Goal: Information Seeking & Learning: Learn about a topic

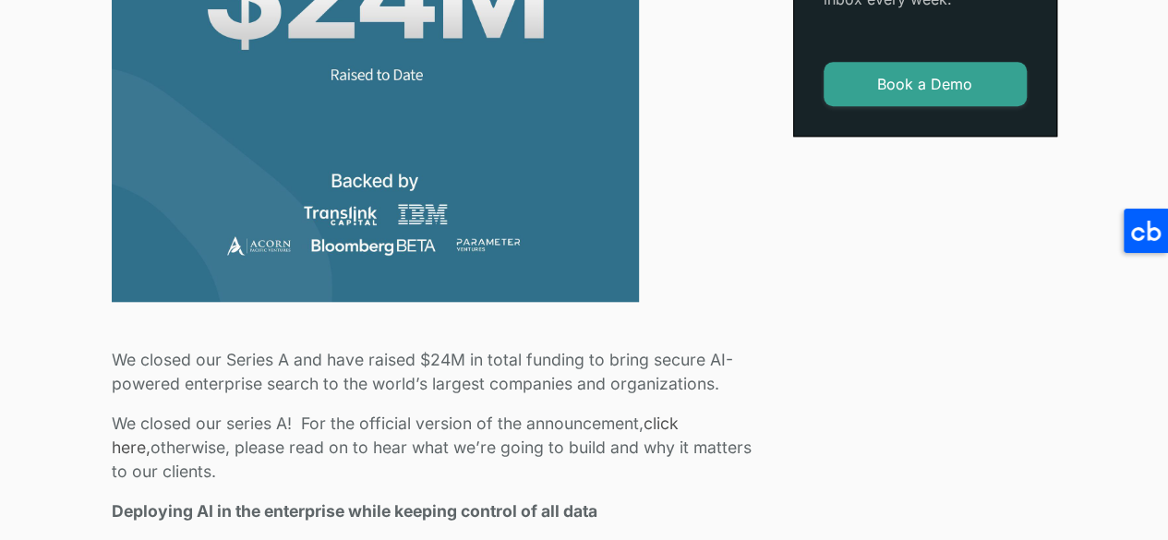
scroll to position [924, 0]
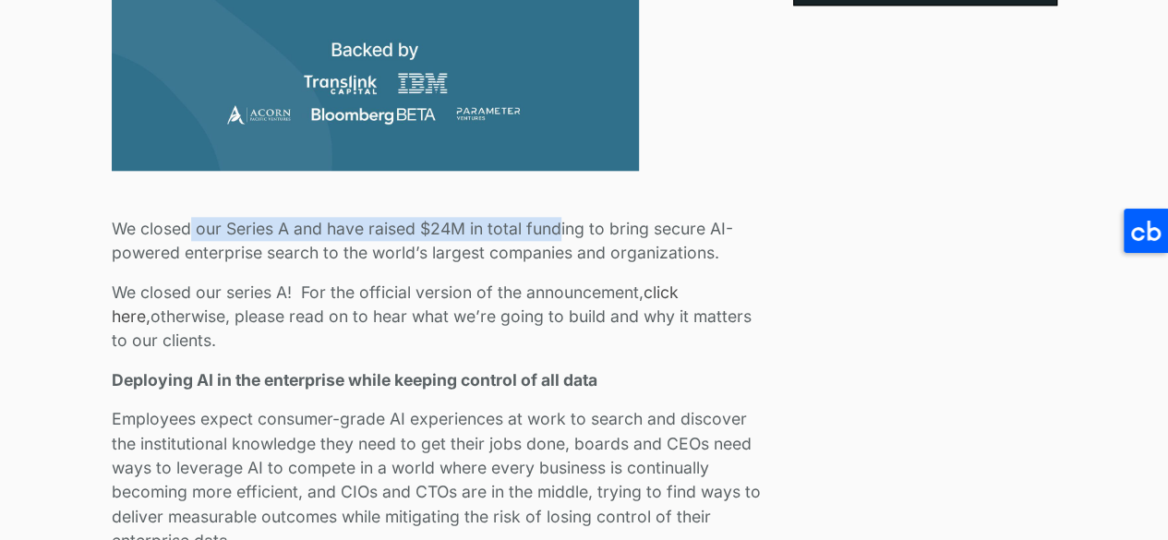
drag, startPoint x: 209, startPoint y: 230, endPoint x: 589, endPoint y: 219, distance: 380.7
click at [586, 219] on p "We closed our Series A and have raised $24M in total funding to bring secure AI…" at bounding box center [441, 241] width 659 height 49
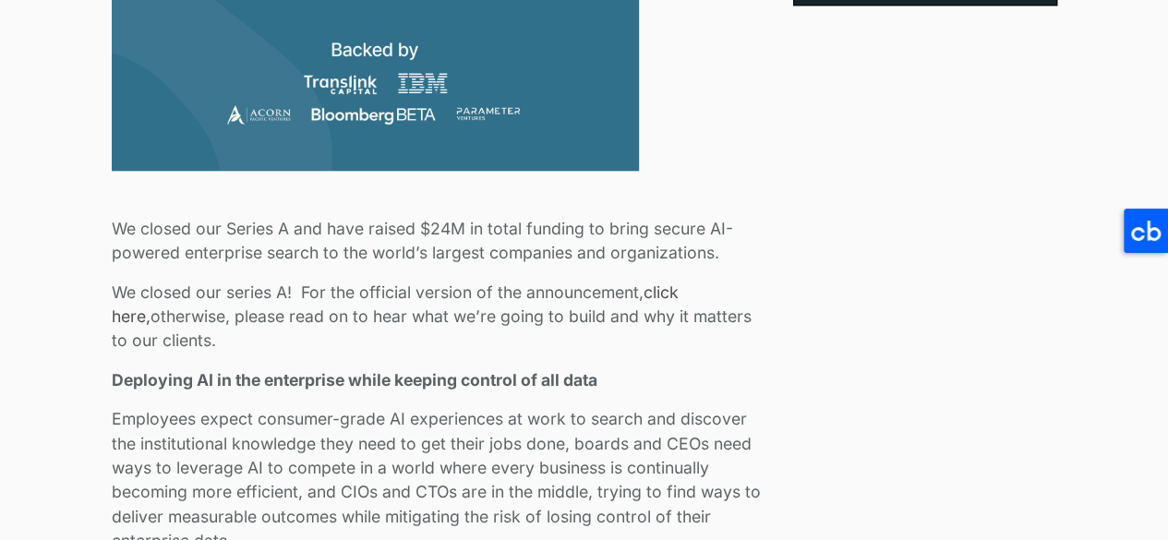
click at [599, 217] on p "We closed our Series A and have raised $24M in total funding to bring secure AI…" at bounding box center [441, 241] width 659 height 49
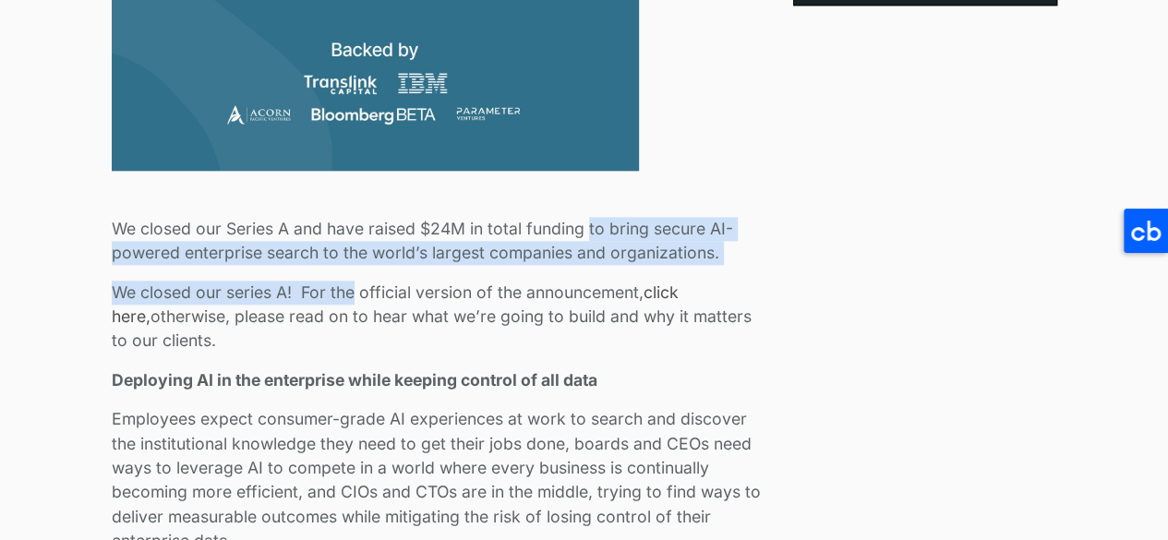
drag, startPoint x: 599, startPoint y: 217, endPoint x: 343, endPoint y: 272, distance: 261.8
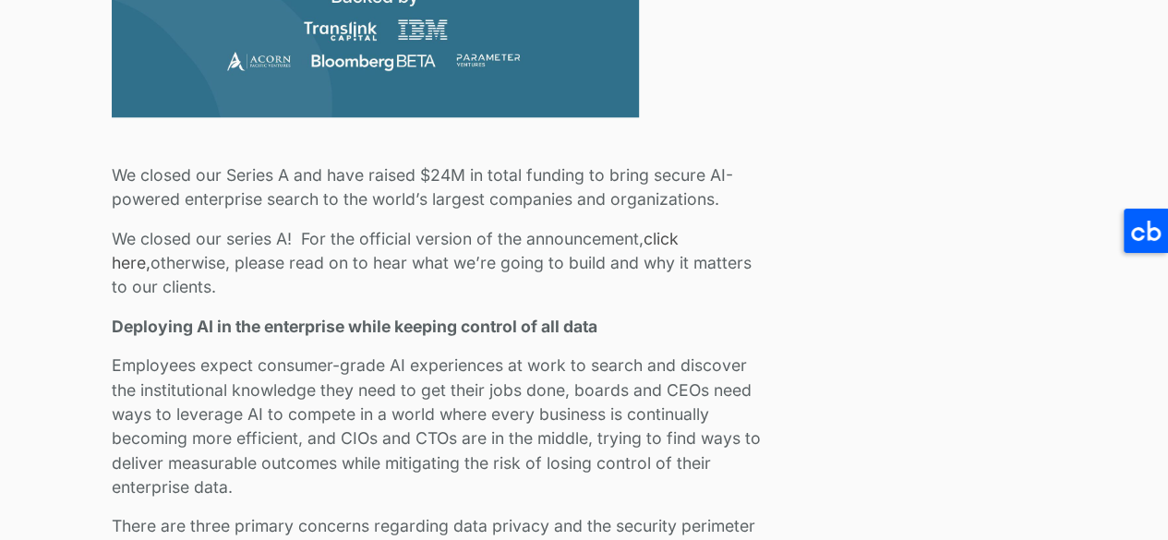
scroll to position [1016, 0]
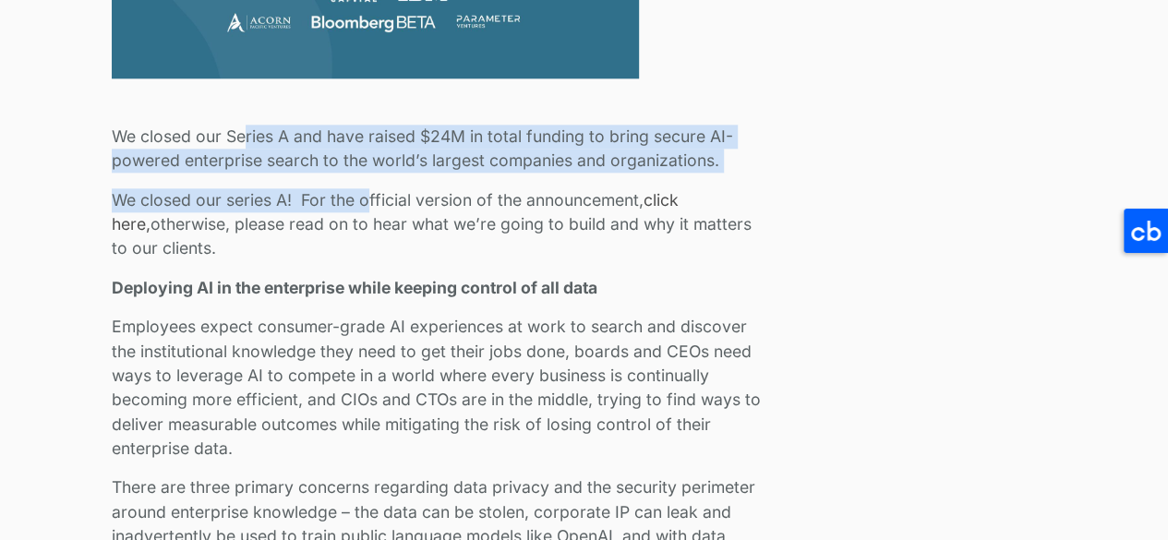
drag, startPoint x: 248, startPoint y: 104, endPoint x: 383, endPoint y: 245, distance: 195.3
click at [383, 245] on p "We closed our series A! For the official version of the announcement, click her…" at bounding box center [441, 224] width 659 height 73
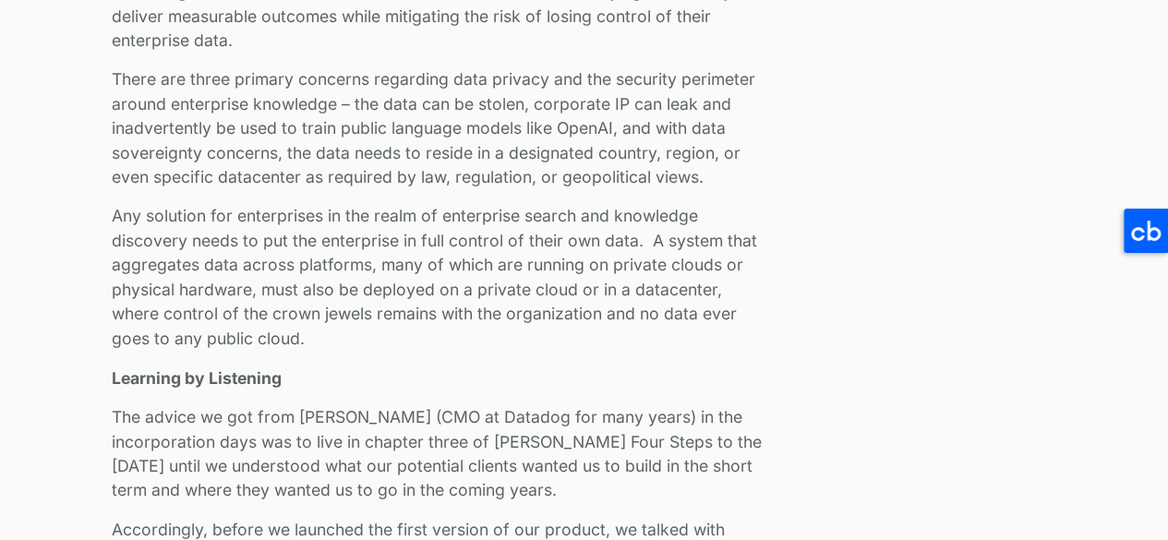
scroll to position [1570, 0]
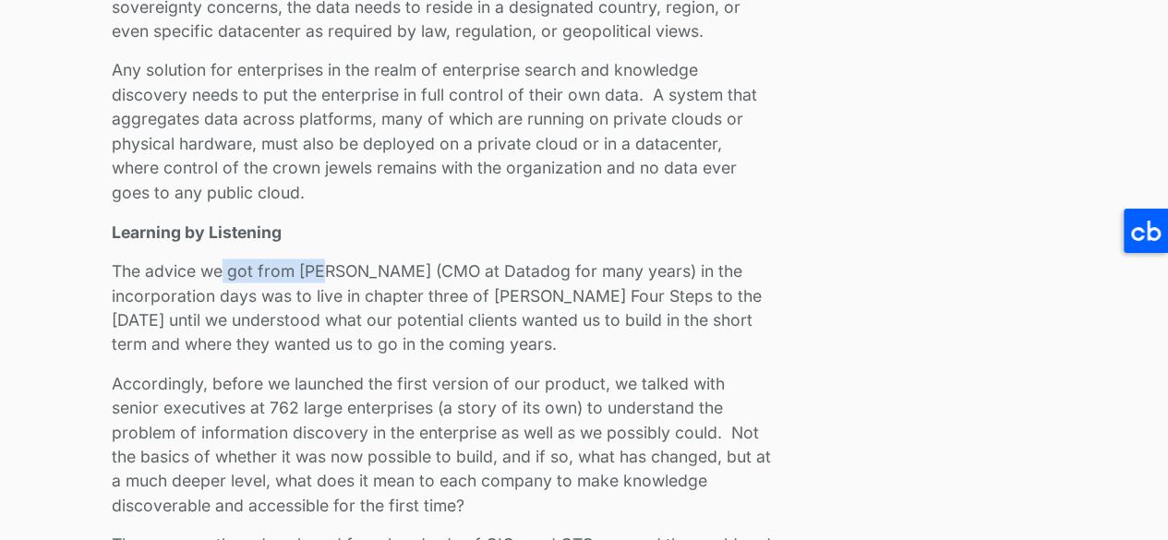
click at [479, 306] on p "The advice we got from [PERSON_NAME] (CMO at Datadog for many years) in the inc…" at bounding box center [441, 308] width 659 height 98
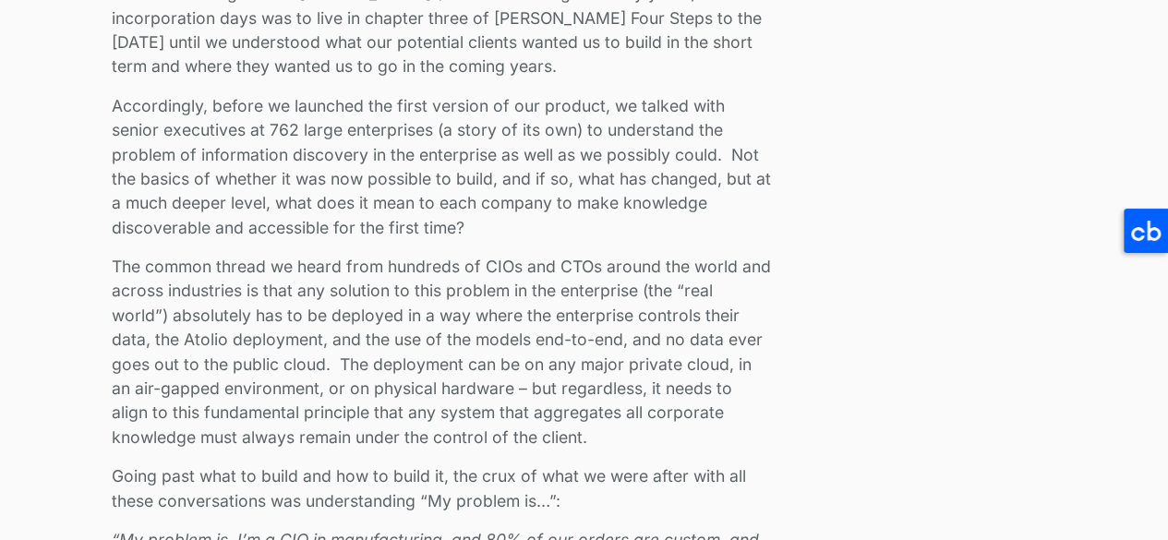
click at [388, 295] on p "The common thread we heard from hundreds of CIOs and CTOs around the world and …" at bounding box center [441, 352] width 659 height 195
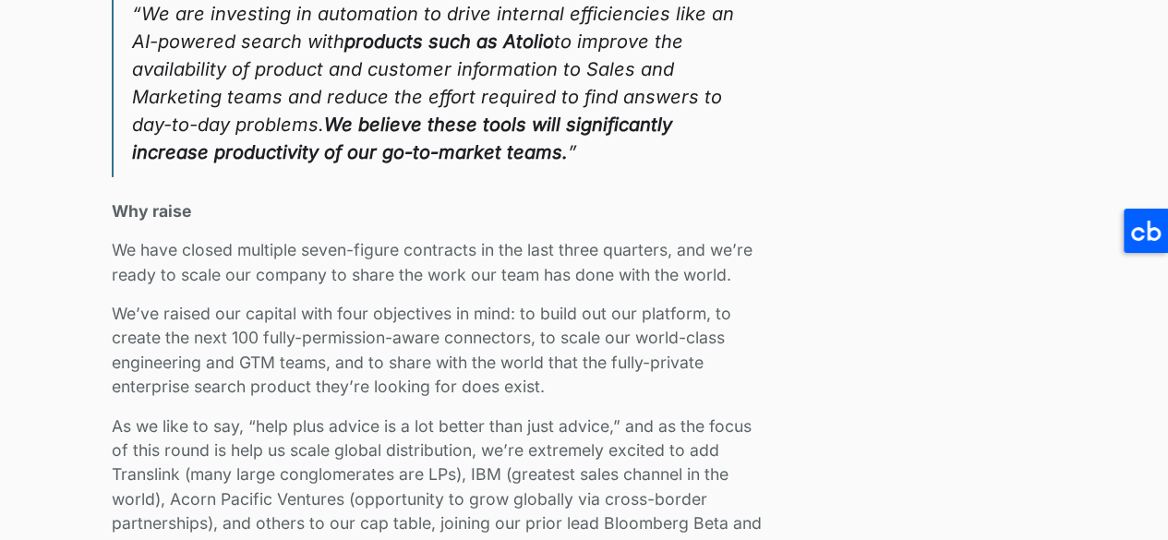
scroll to position [3233, 0]
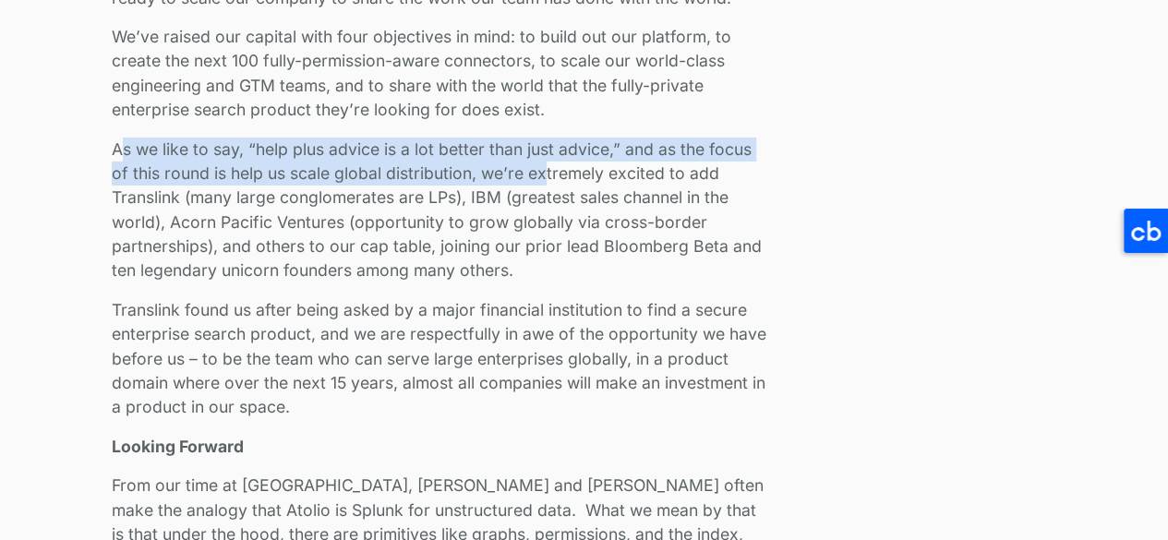
drag, startPoint x: 120, startPoint y: 159, endPoint x: 599, endPoint y: 163, distance: 478.5
click at [597, 163] on p "As we like to say, “help plus advice is a lot better than just advice,” and as …" at bounding box center [441, 211] width 659 height 146
click at [599, 163] on p "As we like to say, “help plus advice is a lot better than just advice,” and as …" at bounding box center [441, 211] width 659 height 146
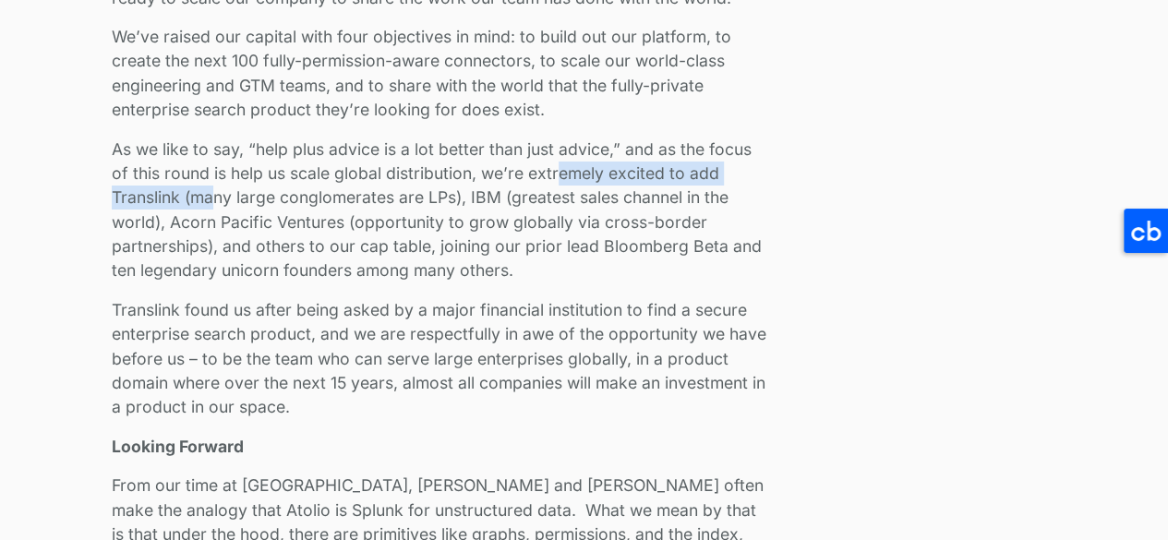
drag, startPoint x: 570, startPoint y: 177, endPoint x: 215, endPoint y: 211, distance: 356.2
click at [215, 211] on p "As we like to say, “help plus advice is a lot better than just advice,” and as …" at bounding box center [441, 211] width 659 height 146
drag, startPoint x: 731, startPoint y: 185, endPoint x: 192, endPoint y: 200, distance: 538.7
click at [165, 202] on p "As we like to say, “help plus advice is a lot better than just advice,” and as …" at bounding box center [441, 211] width 659 height 146
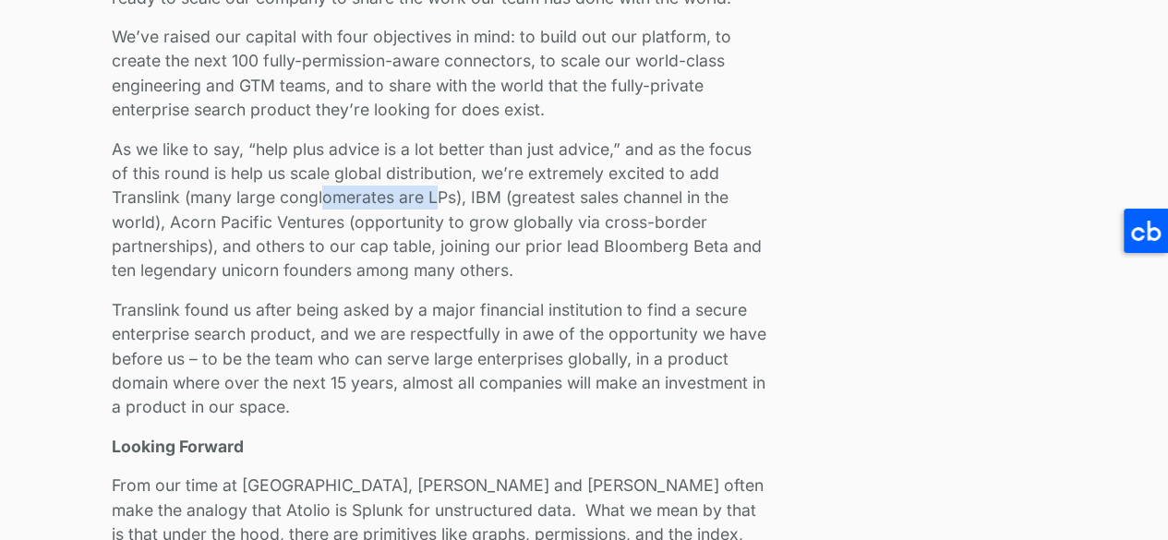
drag, startPoint x: 369, startPoint y: 200, endPoint x: 455, endPoint y: 200, distance: 86.8
click at [449, 200] on p "As we like to say, “help plus advice is a lot better than just advice,” and as …" at bounding box center [441, 211] width 659 height 146
click at [479, 199] on p "As we like to say, “help plus advice is a lot better than just advice,” and as …" at bounding box center [441, 211] width 659 height 146
drag, startPoint x: 479, startPoint y: 199, endPoint x: 502, endPoint y: 199, distance: 23.1
click at [502, 199] on p "As we like to say, “help plus advice is a lot better than just advice,” and as …" at bounding box center [441, 211] width 659 height 146
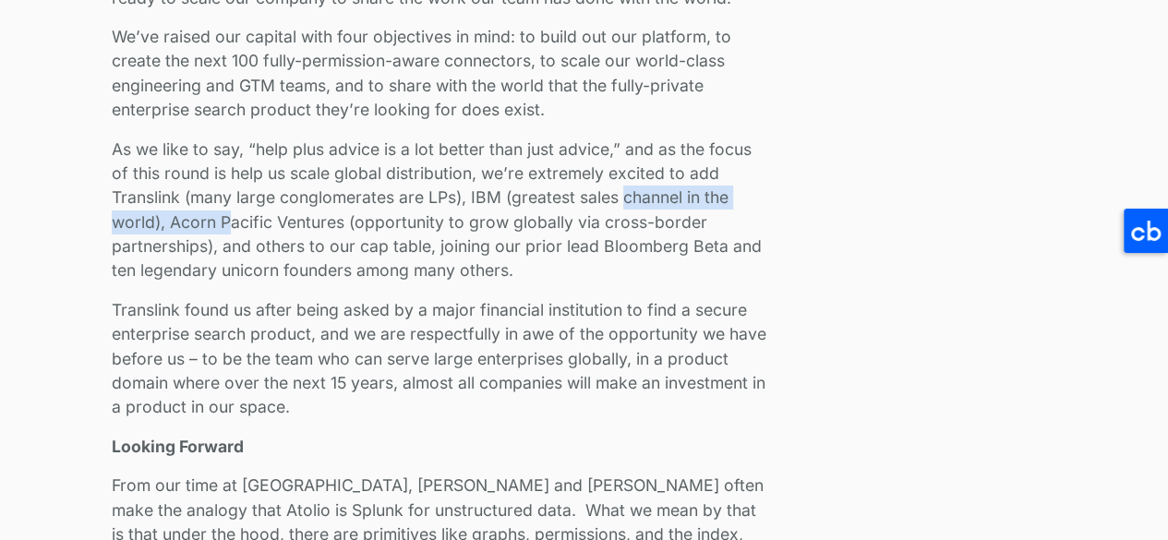
drag, startPoint x: 623, startPoint y: 199, endPoint x: 227, endPoint y: 236, distance: 397.0
click at [227, 236] on p "As we like to say, “help plus advice is a lot better than just advice,” and as …" at bounding box center [441, 211] width 659 height 146
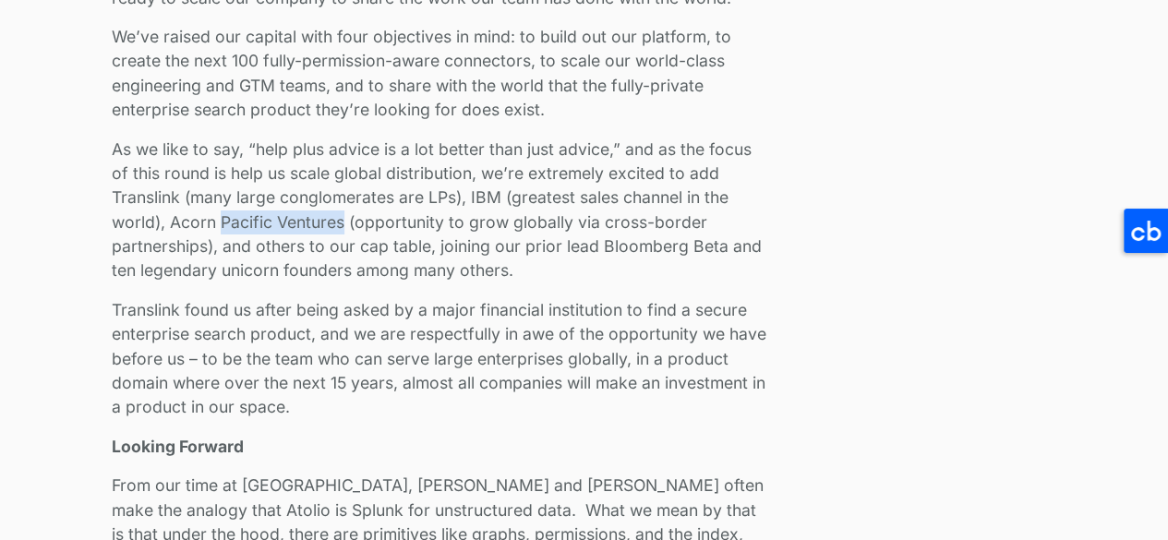
drag, startPoint x: 227, startPoint y: 236, endPoint x: 325, endPoint y: 232, distance: 98.0
click at [325, 232] on p "As we like to say, “help plus advice is a lot better than just advice,” and as …" at bounding box center [441, 211] width 659 height 146
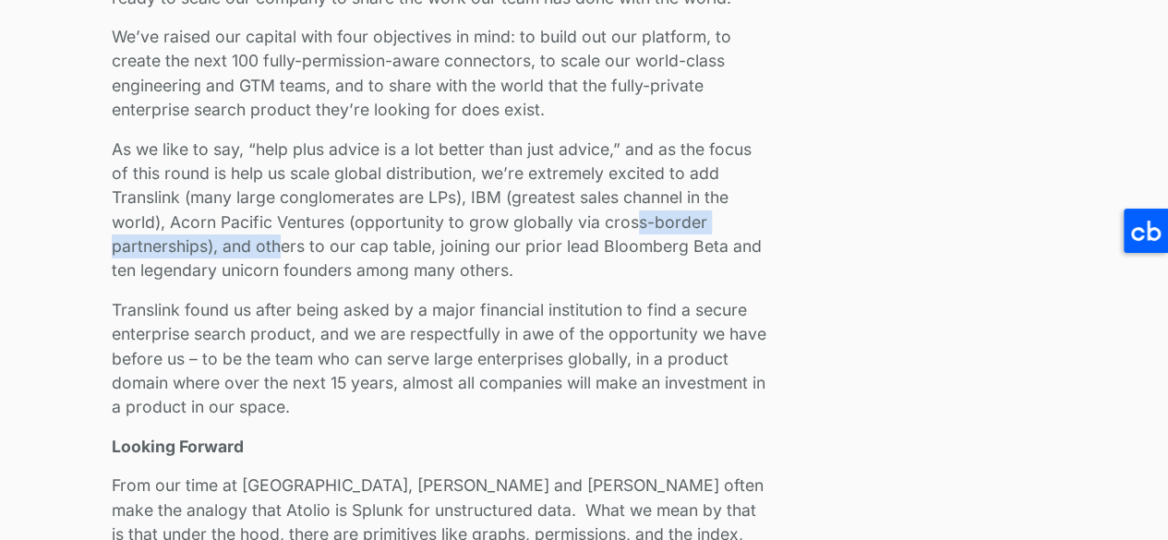
drag, startPoint x: 638, startPoint y: 219, endPoint x: 360, endPoint y: 248, distance: 279.6
click at [329, 252] on p "As we like to say, “help plus advice is a lot better than just advice,” and as …" at bounding box center [441, 211] width 659 height 146
click at [360, 248] on p "As we like to say, “help plus advice is a lot better than just advice,” and as …" at bounding box center [441, 211] width 659 height 146
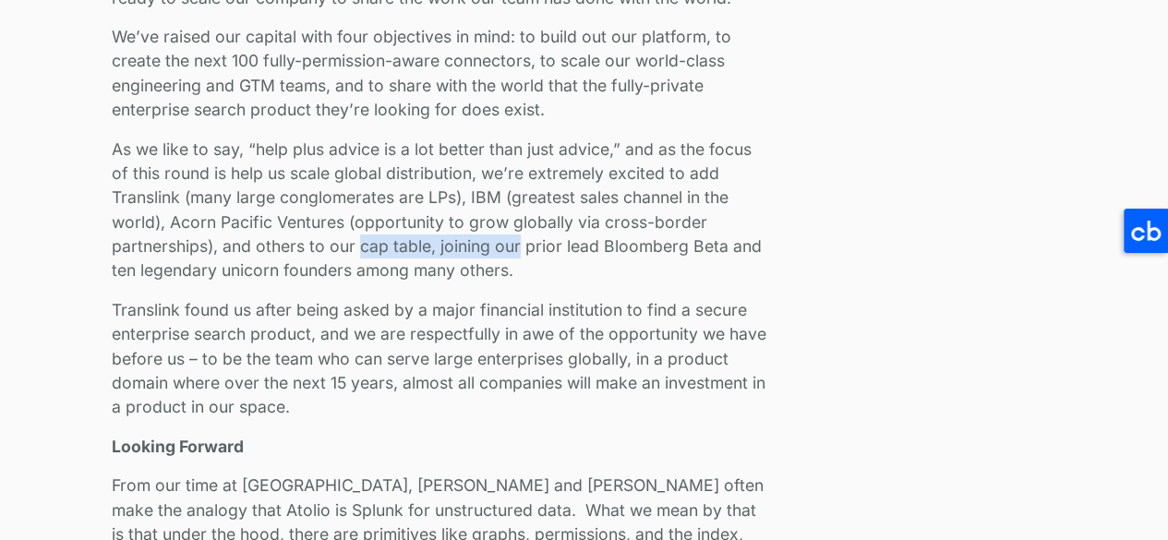
drag, startPoint x: 360, startPoint y: 248, endPoint x: 579, endPoint y: 248, distance: 218.9
click at [537, 248] on p "As we like to say, “help plus advice is a lot better than just advice,” and as …" at bounding box center [441, 211] width 659 height 146
click at [579, 248] on p "As we like to say, “help plus advice is a lot better than just advice,” and as …" at bounding box center [441, 211] width 659 height 146
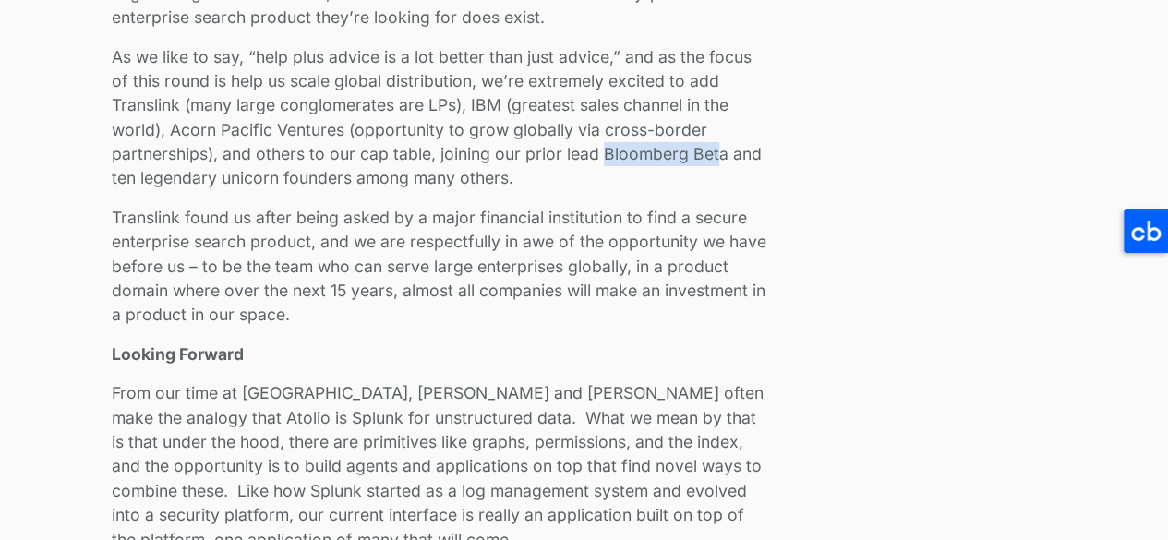
drag, startPoint x: 604, startPoint y: 151, endPoint x: 720, endPoint y: 151, distance: 116.4
click at [720, 151] on p "As we like to say, “help plus advice is a lot better than just advice,” and as …" at bounding box center [441, 118] width 659 height 146
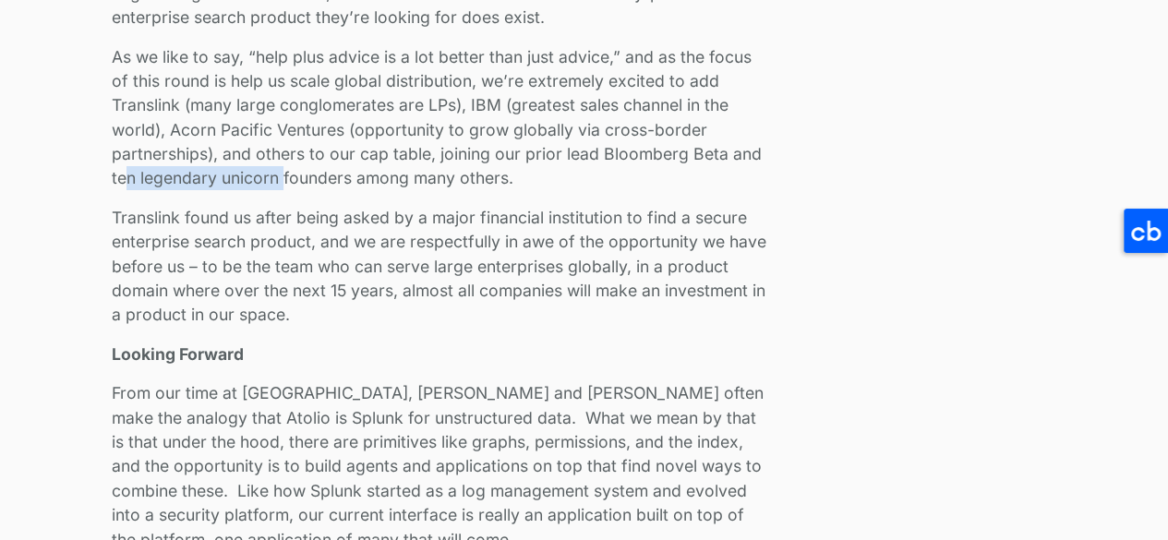
drag, startPoint x: 126, startPoint y: 185, endPoint x: 284, endPoint y: 184, distance: 158.9
click at [284, 184] on p "As we like to say, “help plus advice is a lot better than just advice,” and as …" at bounding box center [441, 118] width 659 height 146
drag, startPoint x: 371, startPoint y: 180, endPoint x: 435, endPoint y: 179, distance: 63.7
click at [431, 179] on p "As we like to say, “help plus advice is a lot better than just advice,” and as …" at bounding box center [441, 118] width 659 height 146
click at [435, 179] on p "As we like to say, “help plus advice is a lot better than just advice,” and as …" at bounding box center [441, 118] width 659 height 146
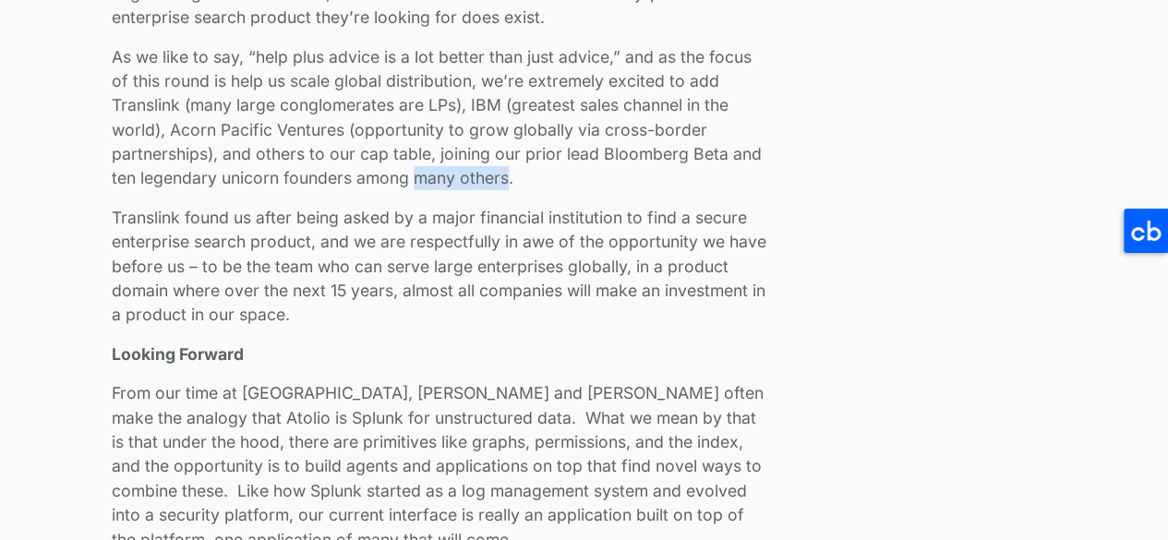
drag, startPoint x: 435, startPoint y: 179, endPoint x: 533, endPoint y: 179, distance: 97.9
click at [526, 179] on p "As we like to say, “help plus advice is a lot better than just advice,” and as …" at bounding box center [441, 118] width 659 height 146
click at [535, 179] on p "As we like to say, “help plus advice is a lot better than just advice,” and as …" at bounding box center [441, 118] width 659 height 146
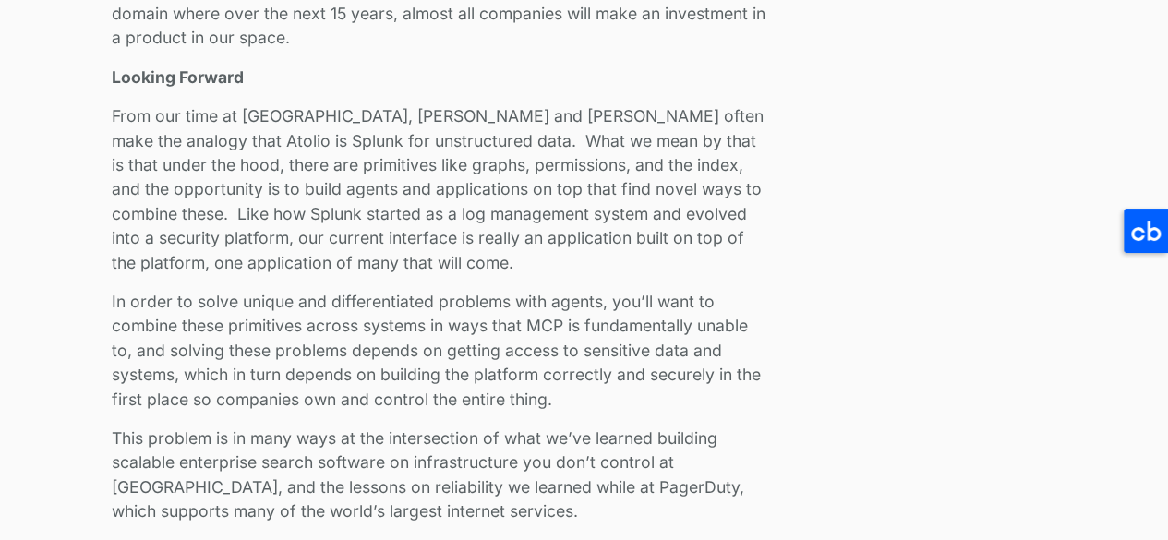
click at [623, 346] on p "In order to solve unique and differentiated problems with agents, you’ll want t…" at bounding box center [441, 351] width 659 height 122
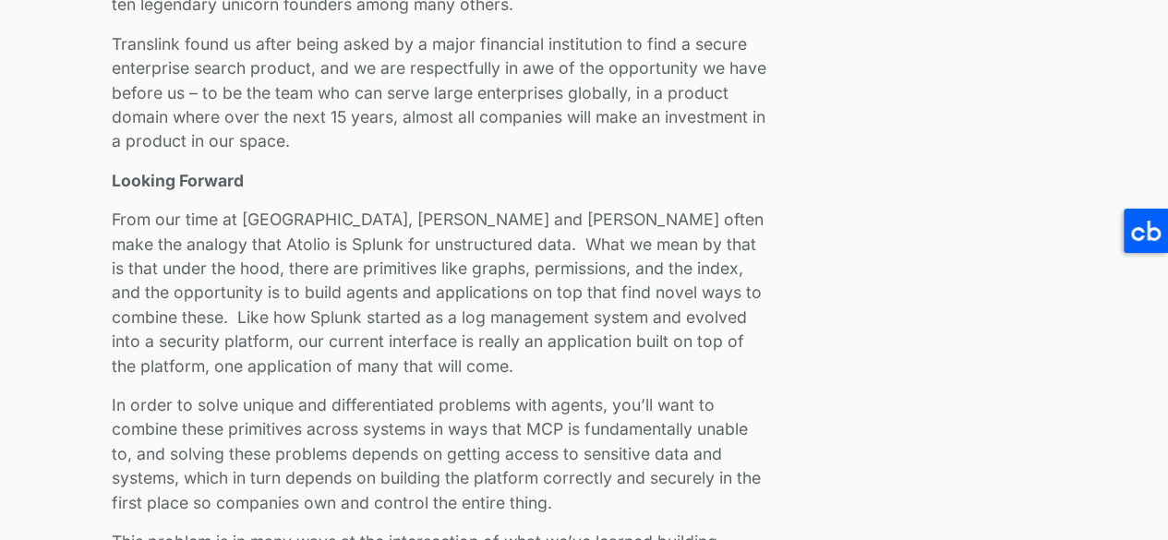
scroll to position [3417, 0]
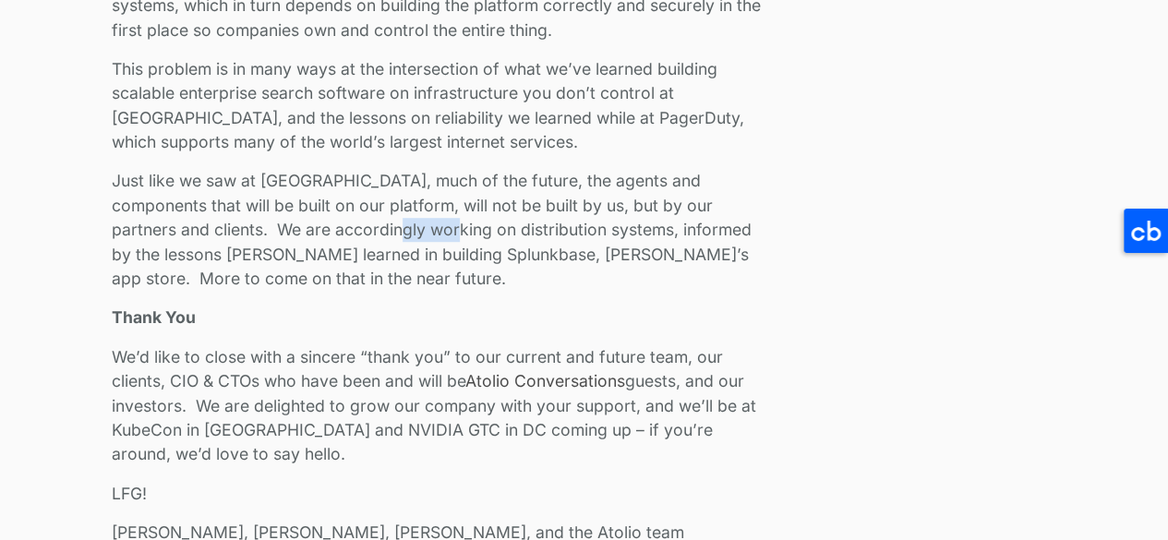
click at [424, 252] on p "Just like we saw at [GEOGRAPHIC_DATA], much of the future, the agents and compo…" at bounding box center [441, 230] width 659 height 122
click at [436, 254] on p "Just like we saw at [GEOGRAPHIC_DATA], much of the future, the agents and compo…" at bounding box center [441, 230] width 659 height 122
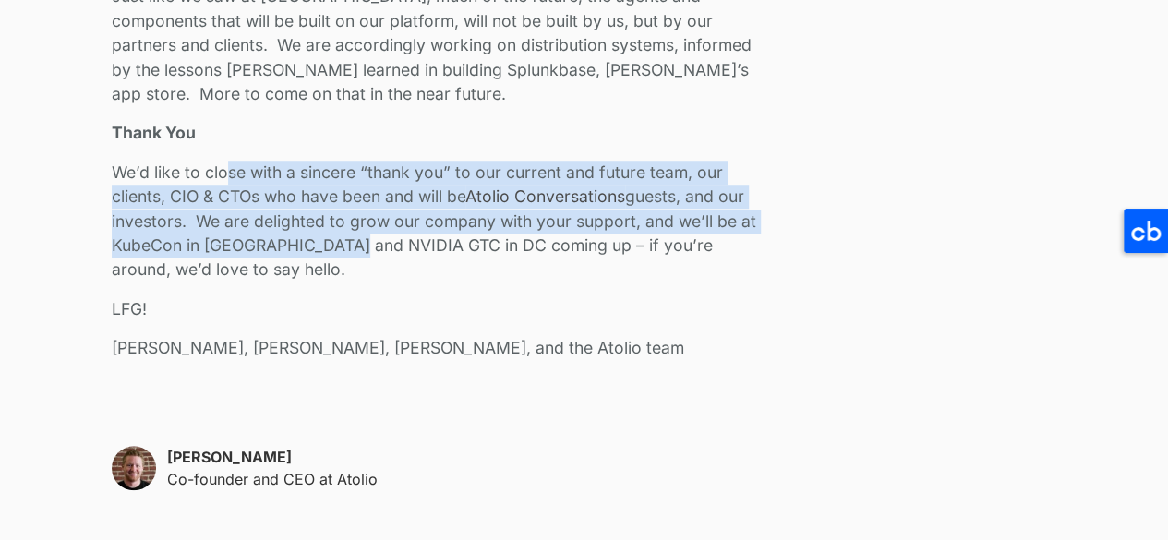
drag, startPoint x: 225, startPoint y: 177, endPoint x: 334, endPoint y: 246, distance: 128.6
click at [334, 246] on p "We’d like to close with a sincere “thank you” to our current and future team, o…" at bounding box center [441, 222] width 659 height 122
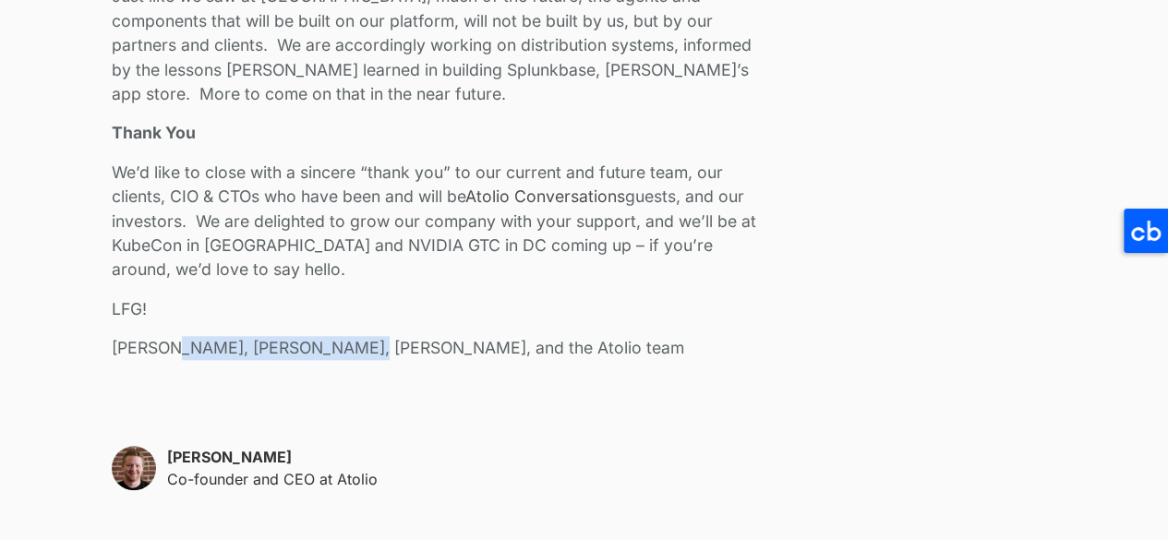
drag, startPoint x: 142, startPoint y: 361, endPoint x: 358, endPoint y: 360, distance: 216.1
click at [347, 359] on p "[PERSON_NAME], [PERSON_NAME], [PERSON_NAME], and the Atolio team" at bounding box center [441, 348] width 659 height 24
click at [377, 360] on p "[PERSON_NAME], [PERSON_NAME], [PERSON_NAME], and the Atolio team" at bounding box center [441, 348] width 659 height 24
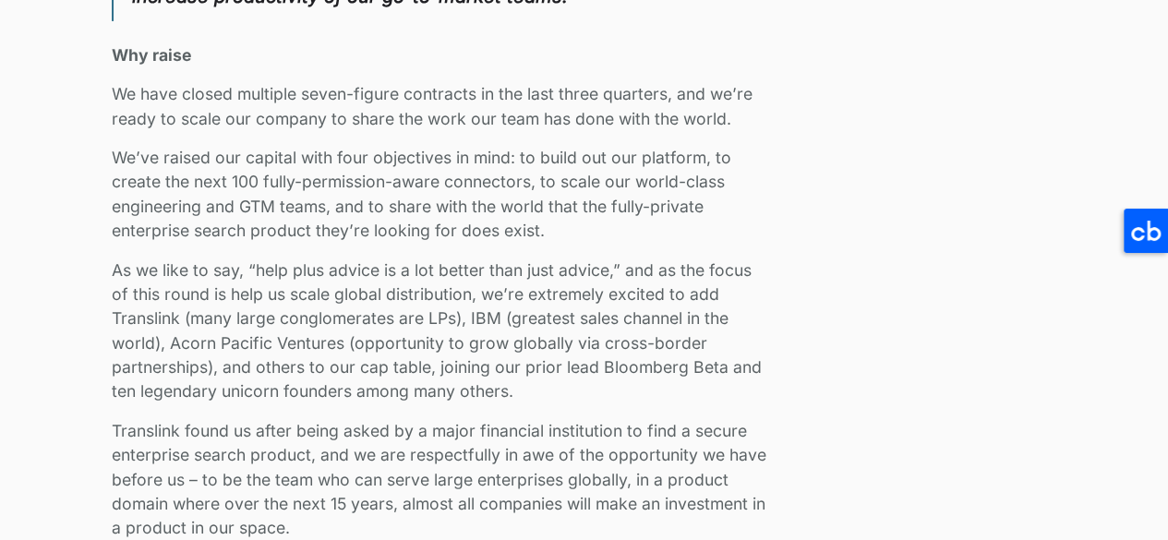
scroll to position [3140, 0]
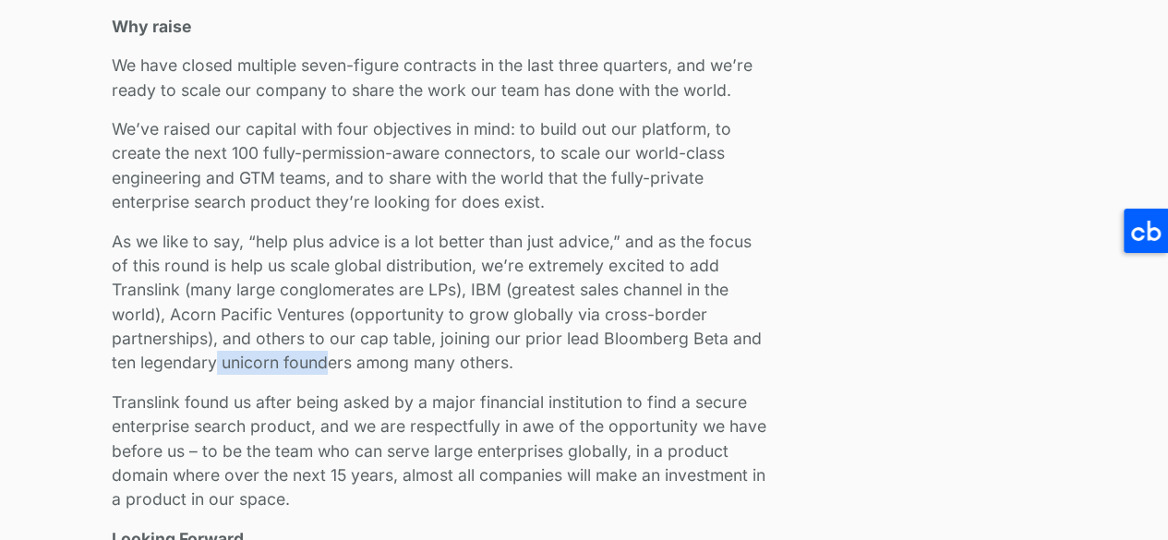
drag, startPoint x: 216, startPoint y: 371, endPoint x: 405, endPoint y: 369, distance: 188.4
click at [405, 369] on p "As we like to say, “help plus advice is a lot better than just advice,” and as …" at bounding box center [441, 303] width 659 height 146
click at [440, 369] on p "As we like to say, “help plus advice is a lot better than just advice,” and as …" at bounding box center [441, 303] width 659 height 146
click at [429, 369] on p "As we like to say, “help plus advice is a lot better than just advice,” and as …" at bounding box center [441, 303] width 659 height 146
drag, startPoint x: 319, startPoint y: 321, endPoint x: 375, endPoint y: 322, distance: 56.4
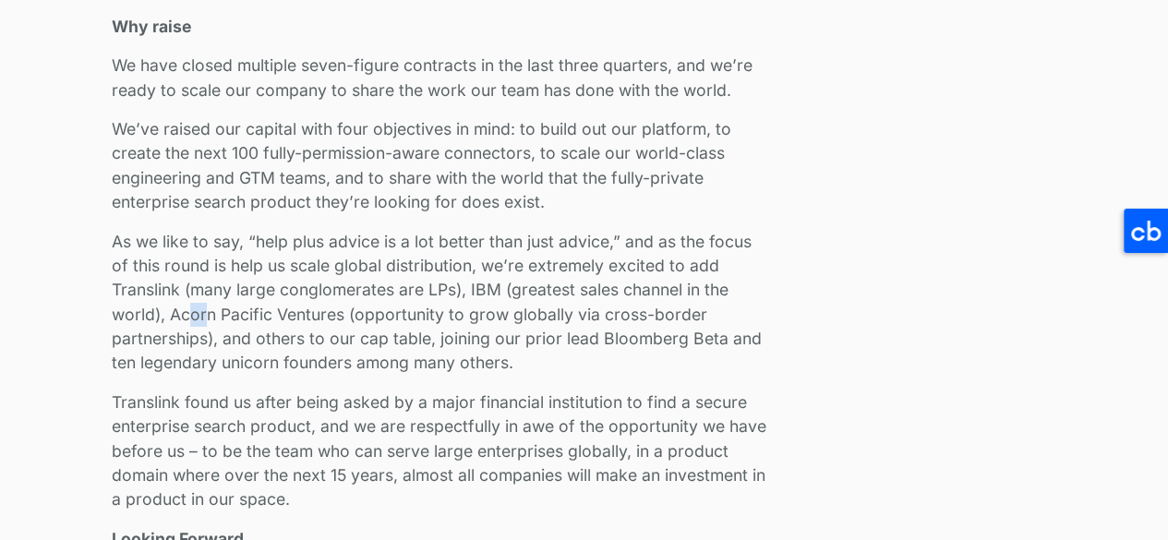
click at [349, 321] on p "As we like to say, “help plus advice is a lot better than just advice,” and as …" at bounding box center [441, 303] width 659 height 146
click at [405, 348] on p "As we like to say, “help plus advice is a lot better than just advice,” and as …" at bounding box center [441, 303] width 659 height 146
click at [405, 349] on p "As we like to say, “help plus advice is a lot better than just advice,” and as …" at bounding box center [441, 303] width 659 height 146
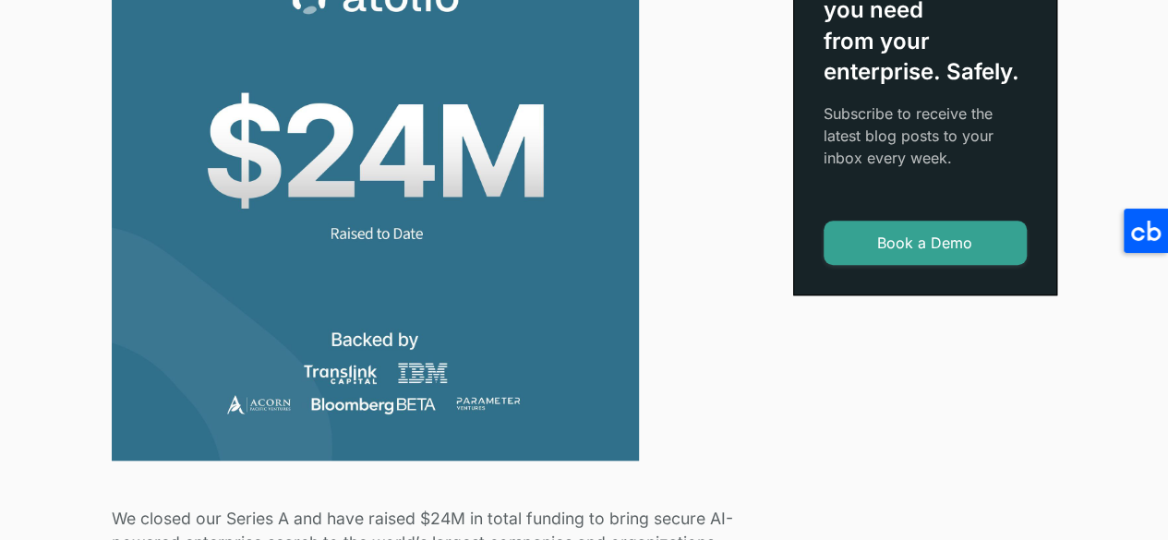
scroll to position [739, 0]
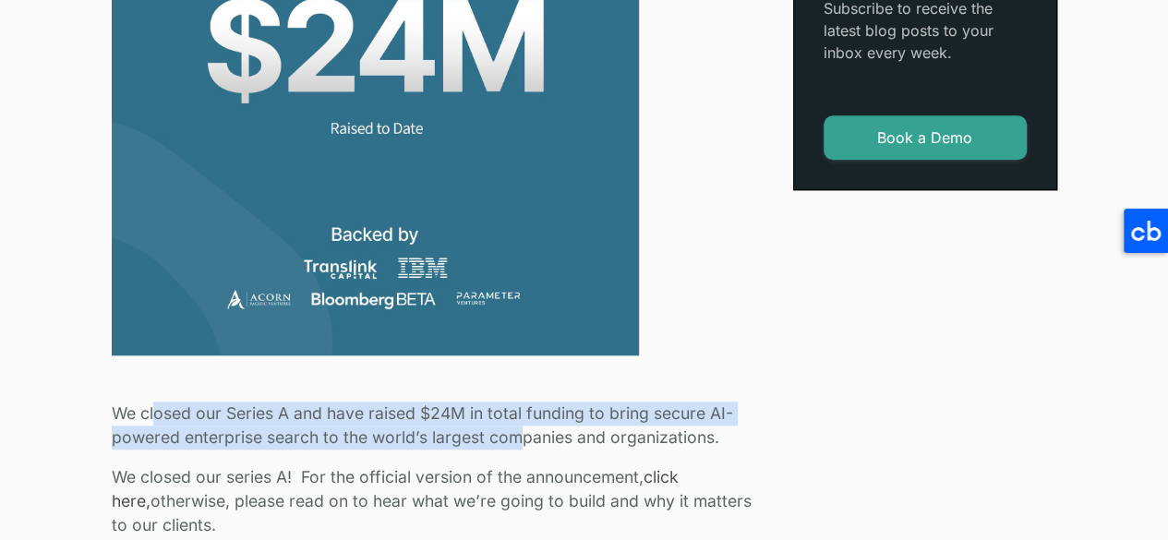
drag, startPoint x: 385, startPoint y: 429, endPoint x: 550, endPoint y: 431, distance: 164.4
click at [538, 431] on p "We closed our Series A and have raised $24M in total funding to bring secure AI…" at bounding box center [441, 426] width 659 height 49
click at [567, 425] on p "We closed our Series A and have raised $24M in total funding to bring secure AI…" at bounding box center [441, 426] width 659 height 49
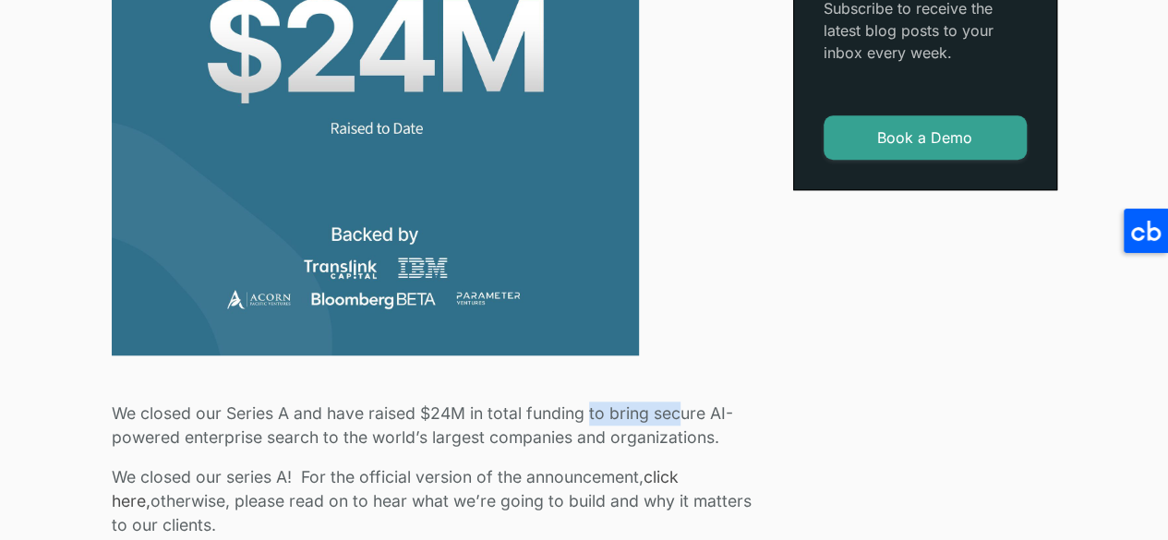
drag, startPoint x: 589, startPoint y: 407, endPoint x: 682, endPoint y: 411, distance: 92.4
click at [682, 411] on p "We closed our Series A and have raised $24M in total funding to bring secure AI…" at bounding box center [441, 426] width 659 height 49
click at [512, 415] on p "We closed our Series A and have raised $24M in total funding to bring secure AI…" at bounding box center [441, 426] width 659 height 49
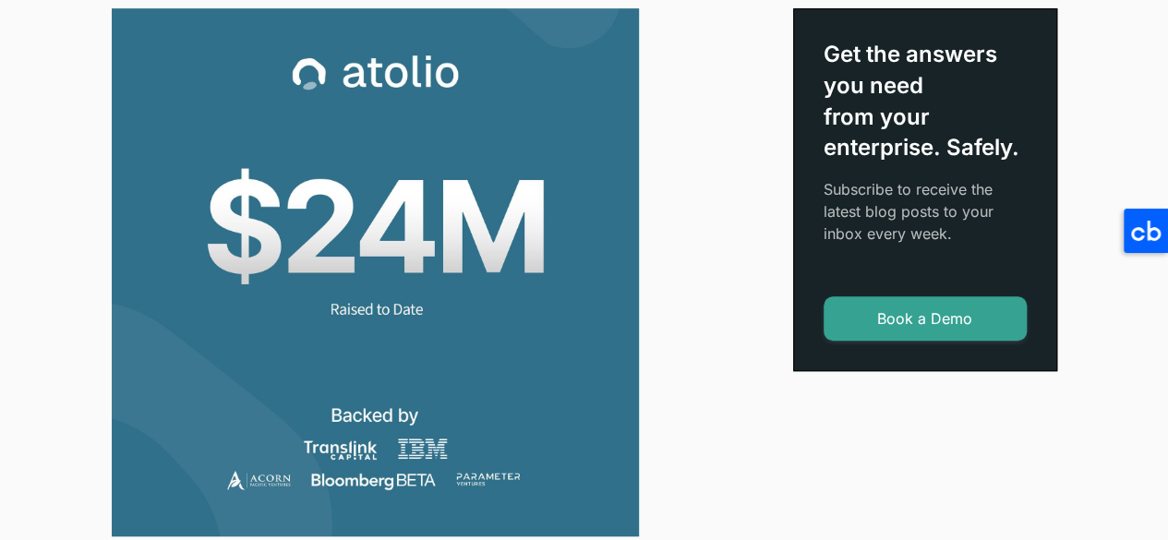
scroll to position [462, 0]
